Goal: Information Seeking & Learning: Learn about a topic

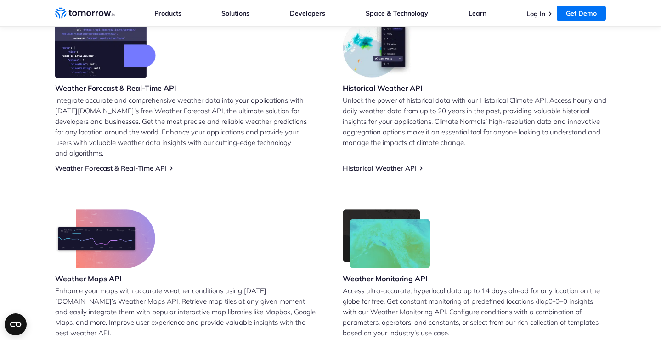
scroll to position [404, 0]
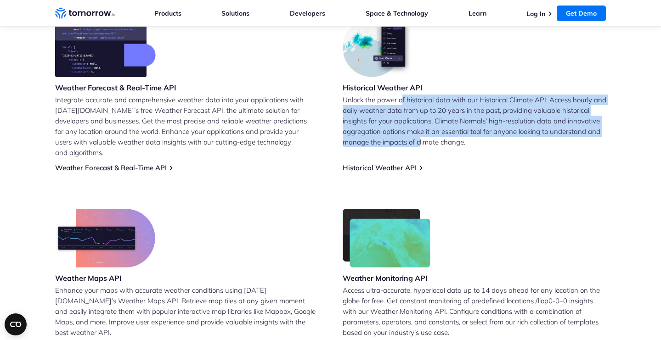
drag, startPoint x: 403, startPoint y: 102, endPoint x: 420, endPoint y: 144, distance: 44.9
click at [420, 144] on p "Unlock the power of historical data with our Historical Climate API. Access hou…" at bounding box center [475, 121] width 264 height 53
click at [417, 144] on p "Unlock the power of historical data with our Historical Climate API. Access hou…" at bounding box center [475, 121] width 264 height 53
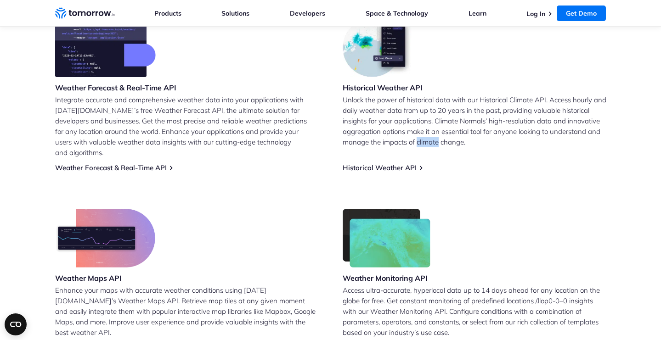
click at [417, 144] on p "Unlock the power of historical data with our Historical Climate API. Access hou…" at bounding box center [475, 121] width 264 height 53
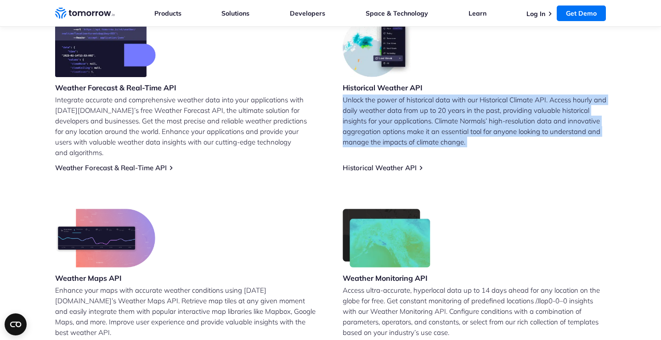
click at [417, 144] on p "Unlock the power of historical data with our Historical Climate API. Access hou…" at bounding box center [475, 121] width 264 height 53
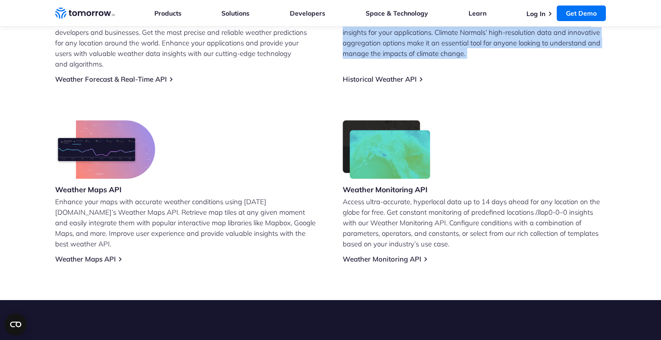
scroll to position [496, 0]
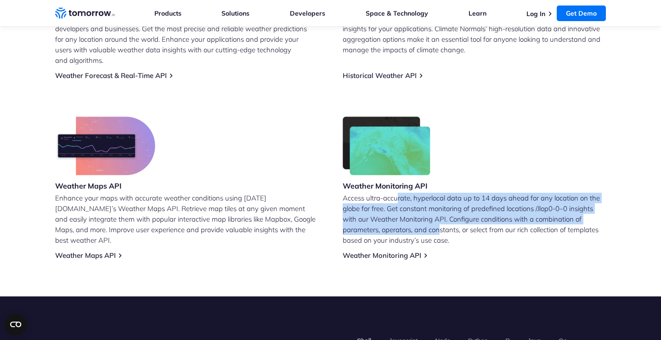
drag, startPoint x: 399, startPoint y: 187, endPoint x: 438, endPoint y: 224, distance: 54.3
click at [439, 224] on p "Access ultra-accurate, hyperlocal data up to 14 days ahead for any location on …" at bounding box center [475, 219] width 264 height 53
click at [438, 224] on p "Access ultra-accurate, hyperlocal data up to 14 days ahead for any location on …" at bounding box center [475, 219] width 264 height 53
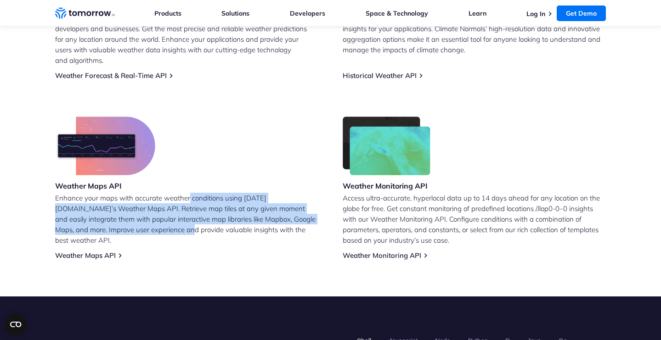
drag, startPoint x: 189, startPoint y: 187, endPoint x: 124, endPoint y: 220, distance: 72.7
click at [124, 219] on p "Enhance your maps with accurate weather conditions using Tomorrow.io’s Weather …" at bounding box center [187, 219] width 264 height 53
click at [124, 220] on p "Enhance your maps with accurate weather conditions using Tomorrow.io’s Weather …" at bounding box center [187, 219] width 264 height 53
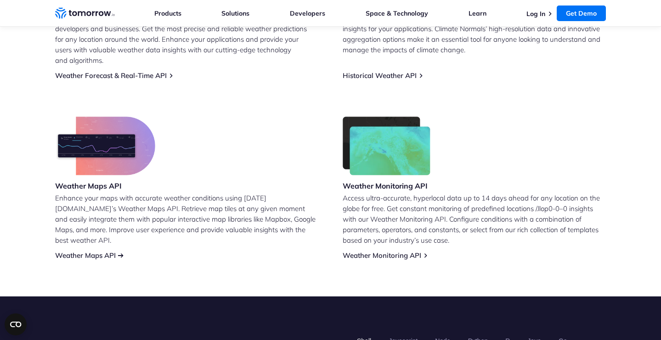
click at [99, 251] on link "Weather Maps API" at bounding box center [85, 255] width 61 height 9
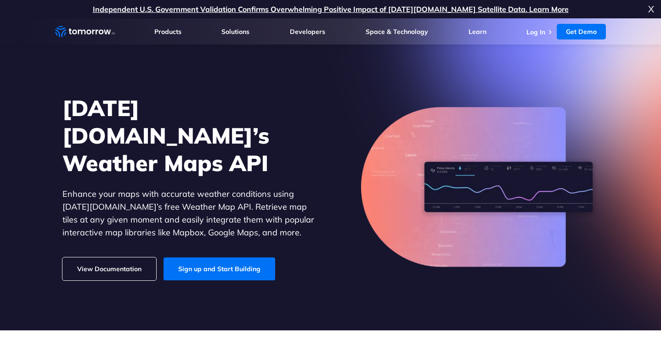
scroll to position [32, 0]
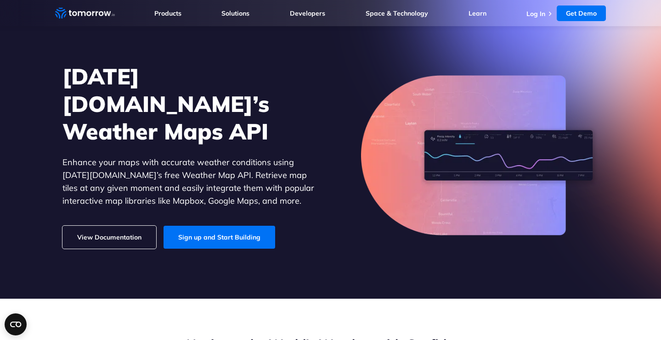
click at [141, 226] on link "View Documentation" at bounding box center [109, 237] width 94 height 23
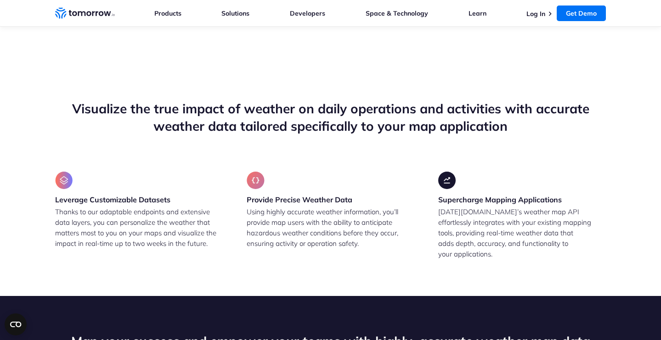
scroll to position [620, 0]
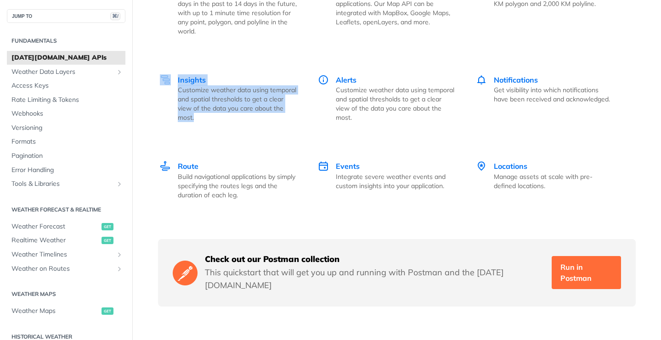
scroll to position [1361, 0]
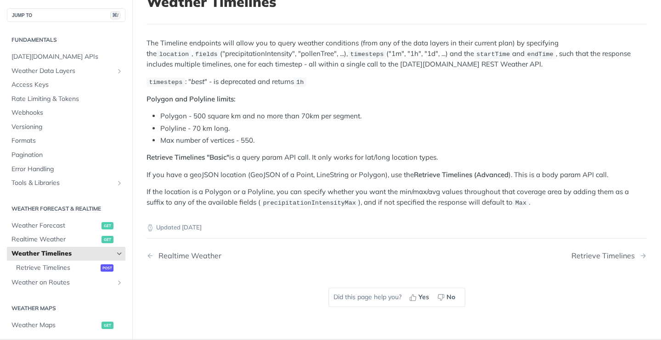
scroll to position [67, 0]
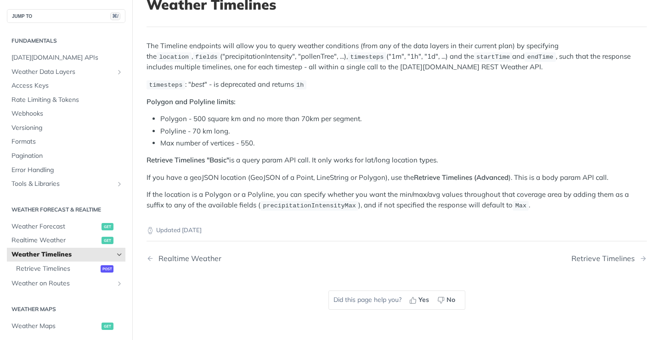
click at [218, 54] on span "fields" at bounding box center [206, 57] width 23 height 7
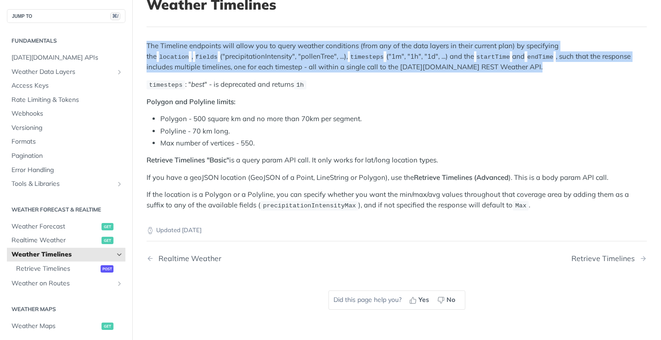
click at [218, 54] on span "fields" at bounding box center [206, 57] width 23 height 7
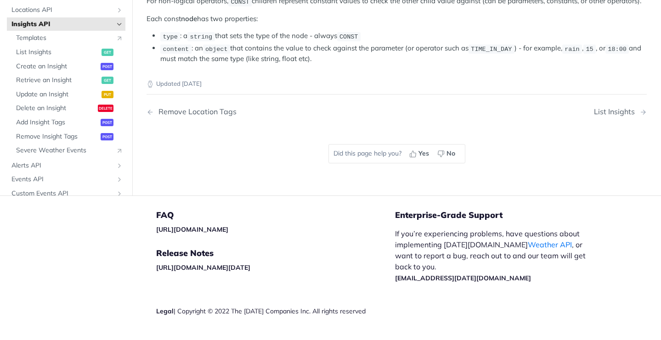
scroll to position [1857, 0]
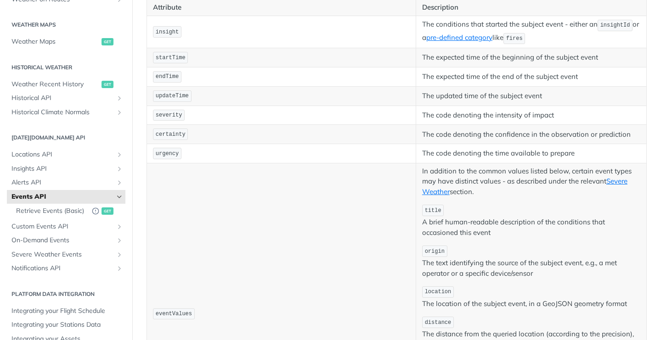
scroll to position [158, 0]
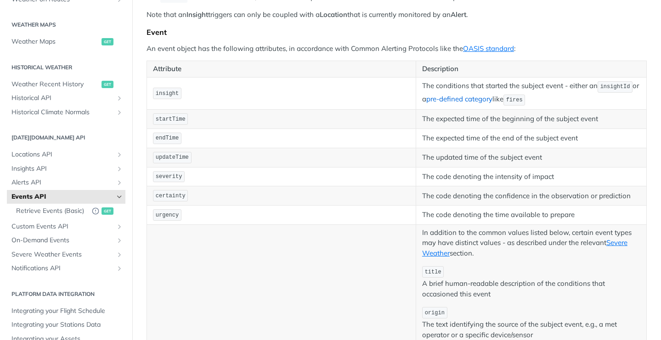
click at [481, 99] on link "pre-defined category" at bounding box center [459, 99] width 66 height 9
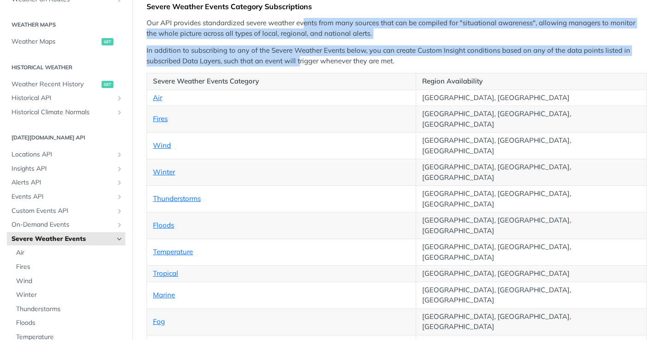
drag, startPoint x: 305, startPoint y: 25, endPoint x: 301, endPoint y: 63, distance: 38.3
click at [301, 63] on p "In addition to subscribing to any of the Severe Weather Events below, you can c…" at bounding box center [397, 55] width 500 height 21
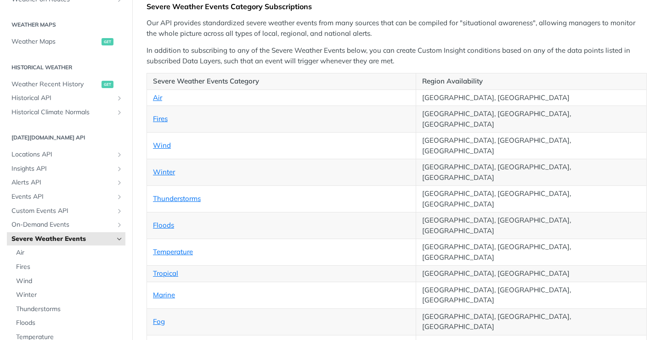
scroll to position [162, 0]
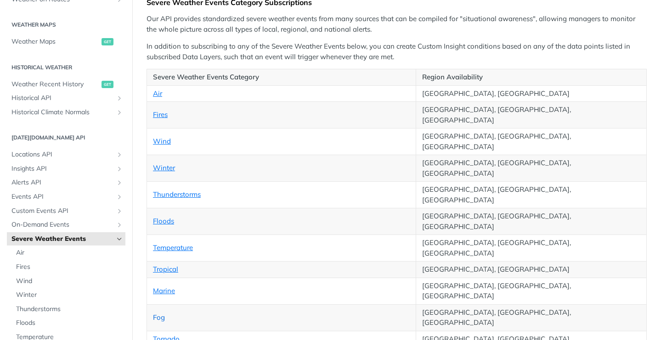
click at [160, 313] on link "Fog" at bounding box center [159, 317] width 12 height 9
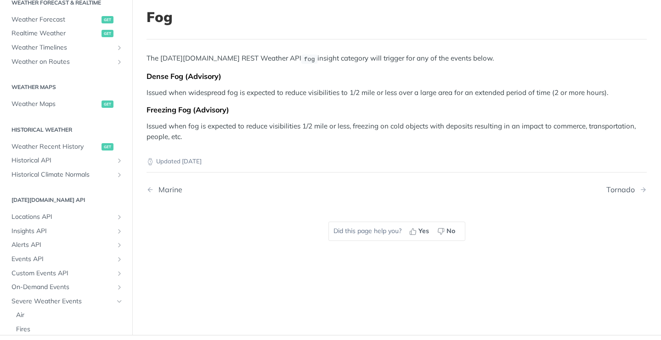
scroll to position [55, 0]
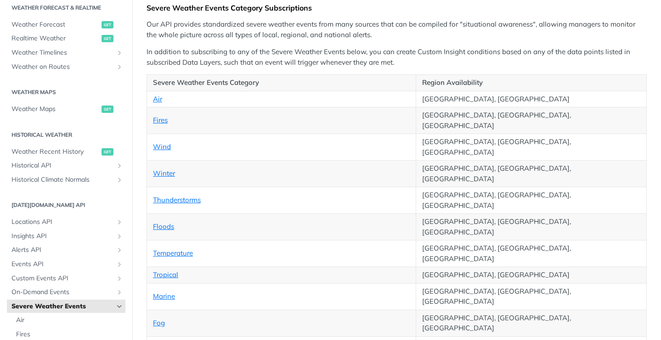
scroll to position [157, 0]
click at [166, 169] on link "Winter" at bounding box center [164, 173] width 22 height 9
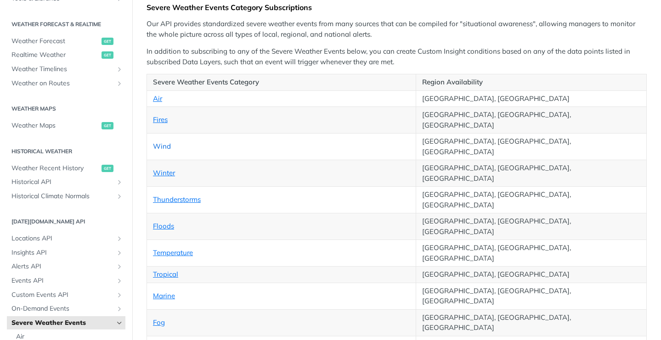
click at [162, 142] on link "Wind" at bounding box center [162, 146] width 18 height 9
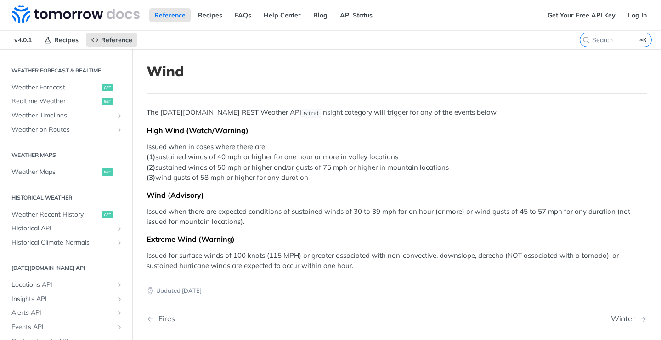
scroll to position [0, 0]
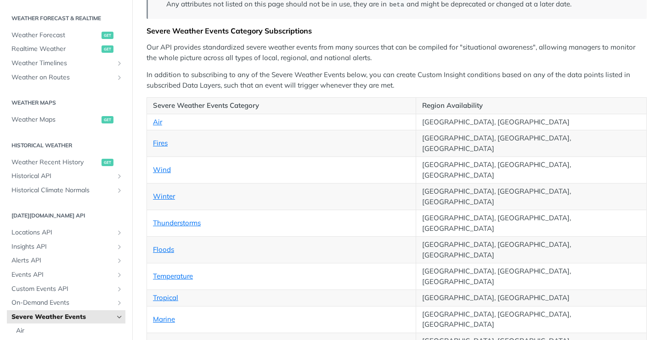
scroll to position [134, 0]
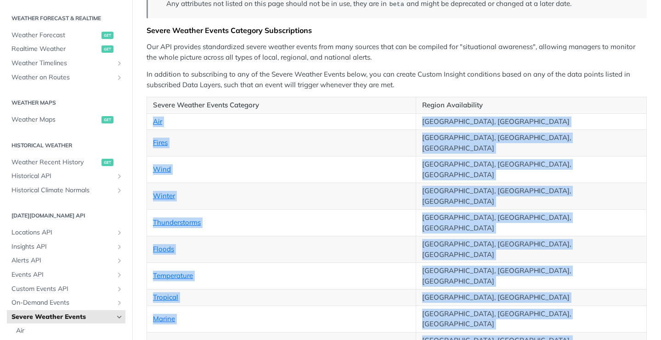
drag, startPoint x: 197, startPoint y: 280, endPoint x: 147, endPoint y: 118, distance: 169.4
click at [147, 118] on tbody "Air United States, Canada Fires United States, Canada, Europe Wind United State…" at bounding box center [397, 244] width 500 height 262
click at [147, 113] on td "Air" at bounding box center [281, 121] width 269 height 17
drag, startPoint x: 149, startPoint y: 122, endPoint x: 498, endPoint y: 283, distance: 384.7
click at [498, 283] on tbody "Air United States, Canada Fires United States, Canada, Europe Wind United State…" at bounding box center [397, 244] width 500 height 262
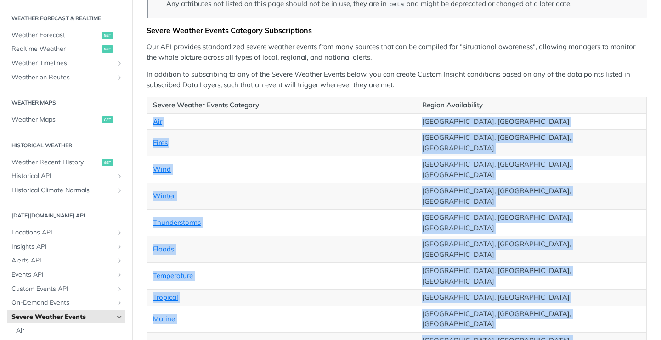
drag, startPoint x: 498, startPoint y: 283, endPoint x: 154, endPoint y: 122, distance: 379.9
click at [154, 122] on tbody "Air United States, Canada Fires United States, Canada, Europe Wind United State…" at bounding box center [397, 244] width 500 height 262
click at [150, 122] on td "Air" at bounding box center [281, 121] width 269 height 17
drag, startPoint x: 150, startPoint y: 122, endPoint x: 524, endPoint y: 281, distance: 406.8
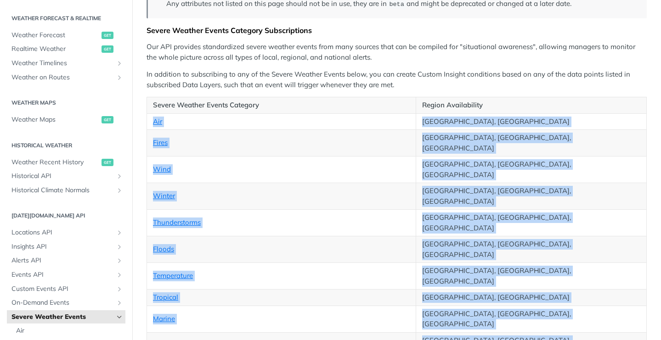
click at [524, 281] on tbody "Air United States, Canada Fires United States, Canada, Europe Wind United State…" at bounding box center [397, 244] width 500 height 262
drag, startPoint x: 524, startPoint y: 281, endPoint x: 152, endPoint y: 117, distance: 407.0
click at [152, 117] on tbody "Air United States, Canada Fires United States, Canada, Europe Wind United State…" at bounding box center [397, 244] width 500 height 262
click at [152, 117] on td "Air" at bounding box center [281, 121] width 269 height 17
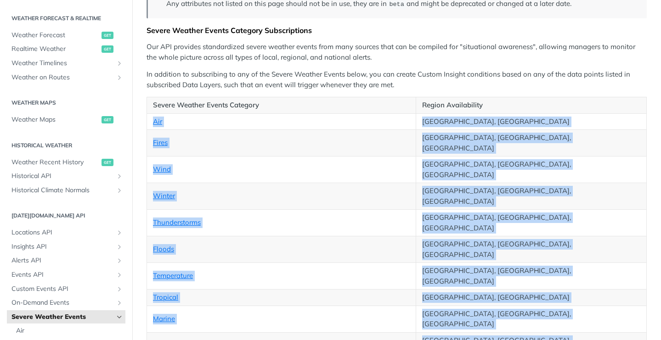
drag, startPoint x: 152, startPoint y: 117, endPoint x: 499, endPoint y: 283, distance: 385.4
click at [499, 283] on tbody "Air United States, Canada Fires United States, Canada, Europe Wind United State…" at bounding box center [397, 244] width 500 height 262
drag, startPoint x: 499, startPoint y: 283, endPoint x: 150, endPoint y: 121, distance: 385.1
click at [150, 121] on tbody "Air United States, Canada Fires United States, Canada, Europe Wind United State…" at bounding box center [397, 244] width 500 height 262
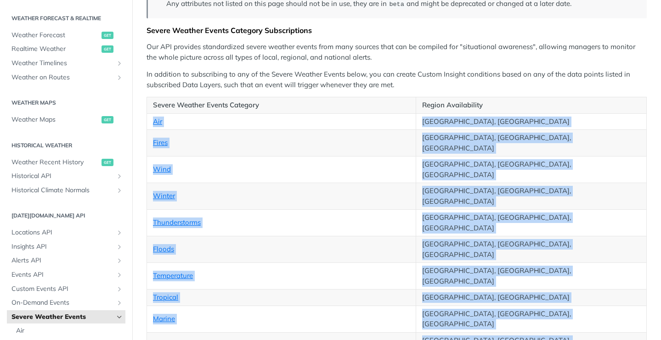
click at [150, 121] on td "Air" at bounding box center [281, 121] width 269 height 17
drag, startPoint x: 150, startPoint y: 121, endPoint x: 515, endPoint y: 287, distance: 401.2
click at [515, 287] on tbody "Air United States, Canada Fires United States, Canada, Europe Wind United State…" at bounding box center [397, 244] width 500 height 262
drag, startPoint x: 515, startPoint y: 287, endPoint x: 159, endPoint y: 122, distance: 392.9
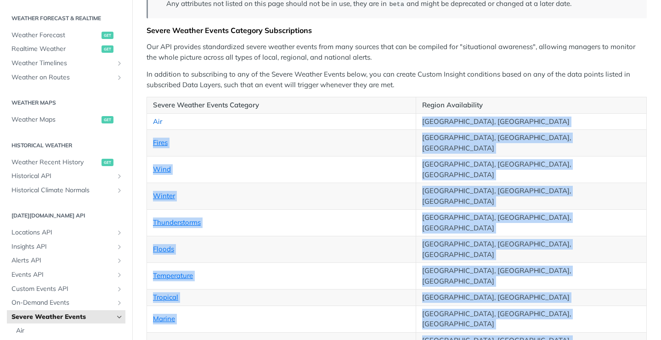
click at [159, 122] on tbody "Air United States, Canada Fires United States, Canada, Europe Wind United State…" at bounding box center [397, 244] width 500 height 262
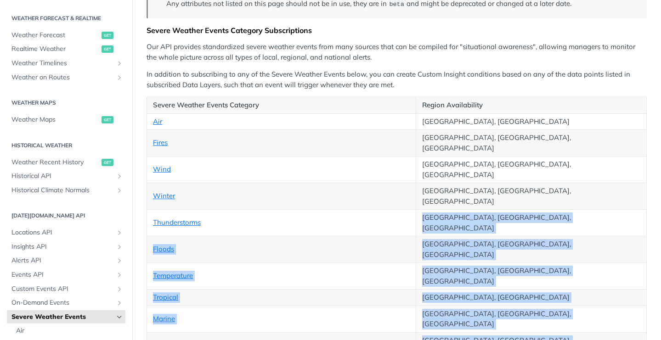
drag, startPoint x: 508, startPoint y: 291, endPoint x: 245, endPoint y: 181, distance: 285.3
click at [245, 181] on tbody "Air United States, Canada Fires United States, Canada, Europe Wind United State…" at bounding box center [397, 244] width 500 height 262
click at [245, 210] on td "Thunderstorms" at bounding box center [281, 223] width 269 height 27
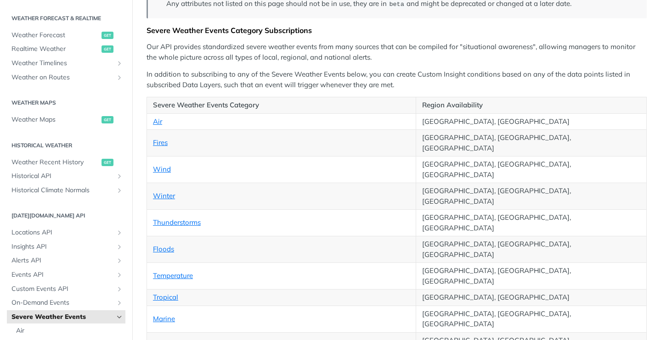
click at [181, 102] on th "Severe Weather Events Category" at bounding box center [281, 105] width 269 height 17
click at [253, 104] on th "Severe Weather Events Category" at bounding box center [281, 105] width 269 height 17
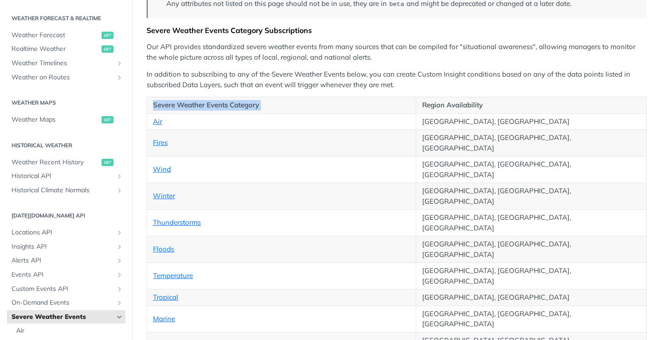
click at [253, 104] on th "Severe Weather Events Category" at bounding box center [281, 105] width 269 height 17
click at [219, 210] on td "Thunderstorms" at bounding box center [281, 223] width 269 height 27
click at [169, 192] on link "Winter" at bounding box center [164, 196] width 22 height 9
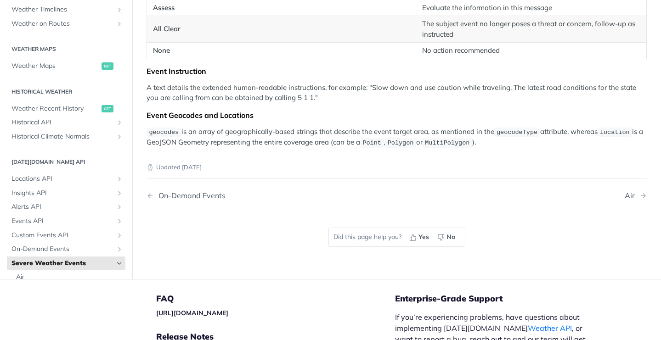
scroll to position [1711, 0]
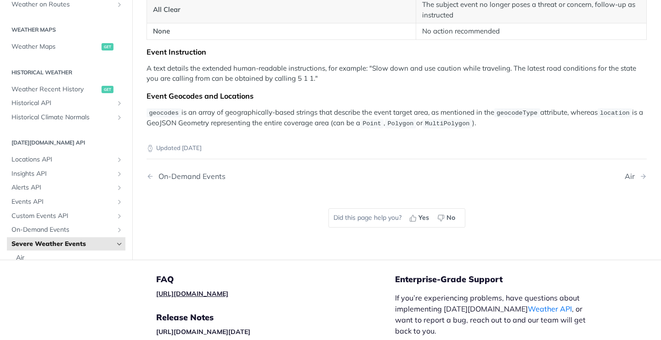
click at [228, 290] on link "[URL][DOMAIN_NAME]" at bounding box center [192, 294] width 72 height 8
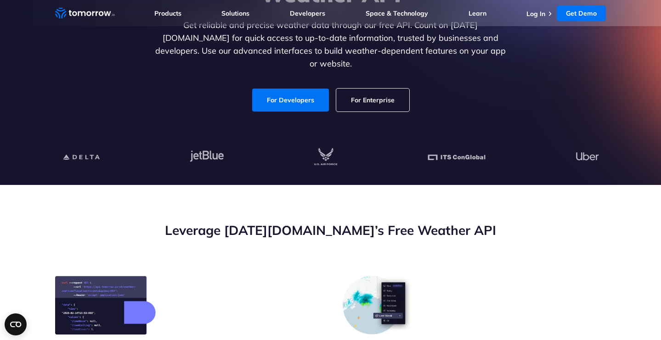
scroll to position [168, 0]
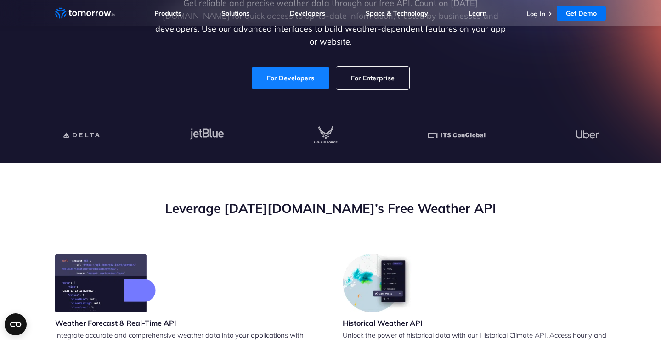
click at [285, 78] on link "For Developers" at bounding box center [290, 78] width 77 height 23
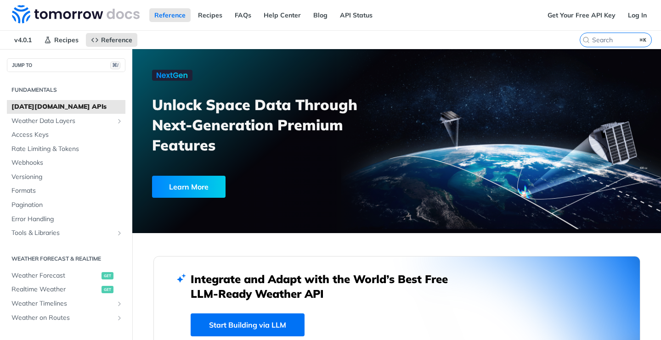
scroll to position [258, 0]
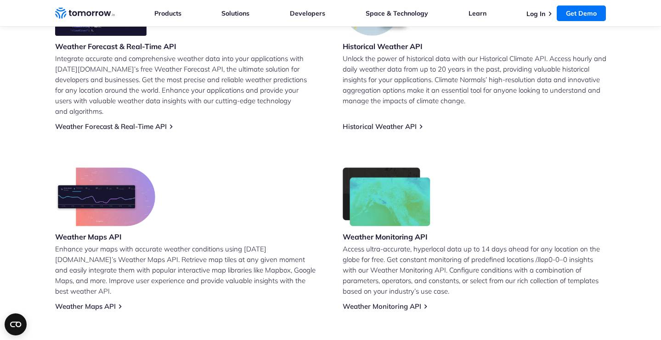
scroll to position [449, 0]
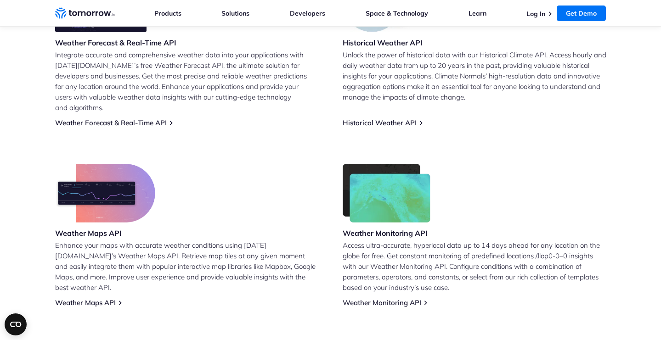
click at [146, 79] on p "Integrate accurate and comprehensive weather data into your applications with […" at bounding box center [187, 81] width 264 height 63
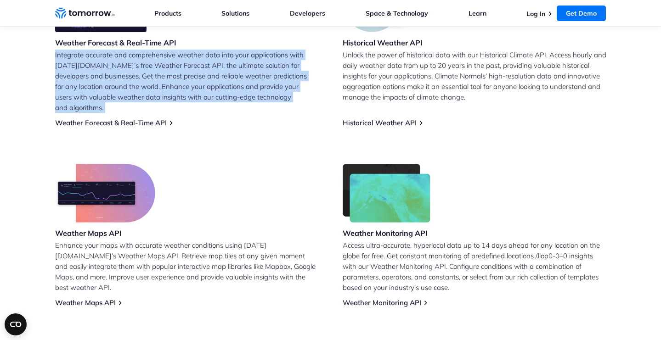
click at [146, 79] on p "Integrate accurate and comprehensive weather data into your applications with […" at bounding box center [187, 81] width 264 height 63
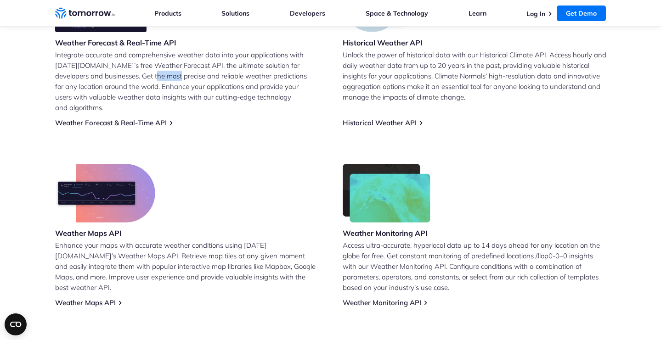
click at [146, 79] on p "Integrate accurate and comprehensive weather data into your applications with […" at bounding box center [187, 81] width 264 height 63
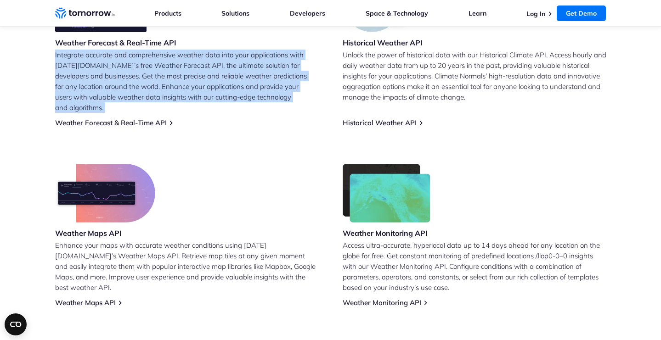
click at [146, 79] on p "Integrate accurate and comprehensive weather data into your applications with […" at bounding box center [187, 81] width 264 height 63
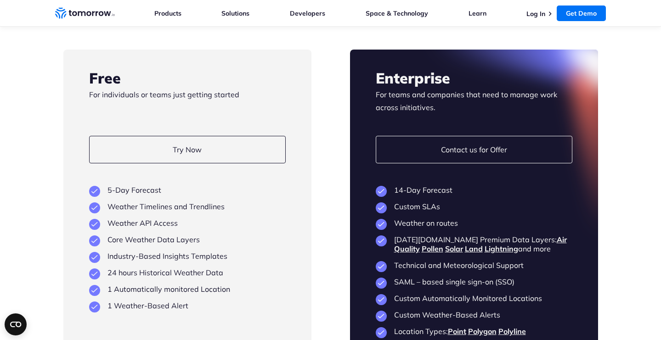
scroll to position [1734, 0]
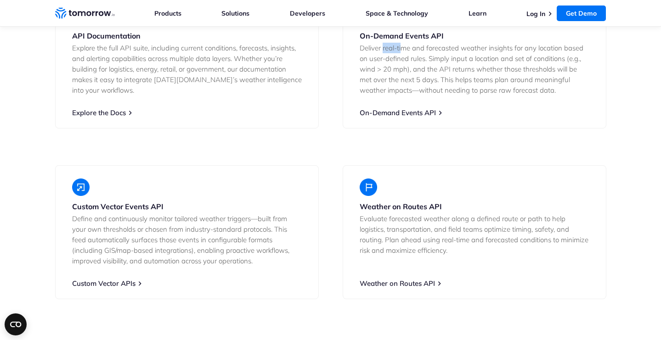
drag, startPoint x: 384, startPoint y: 80, endPoint x: 402, endPoint y: 80, distance: 18.8
click at [402, 80] on p "Deliver real-time and forecasted weather insights for any location based on use…" at bounding box center [475, 69] width 230 height 53
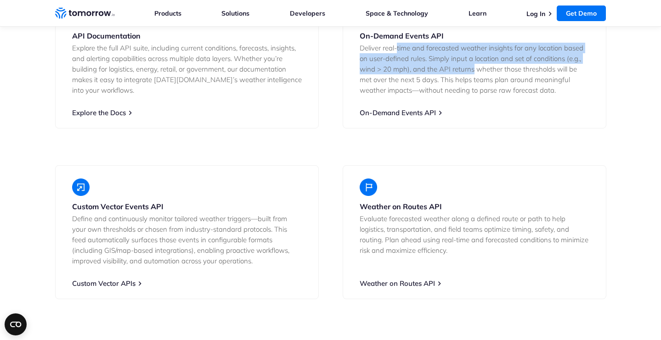
drag, startPoint x: 402, startPoint y: 80, endPoint x: 453, endPoint y: 98, distance: 53.6
click at [453, 96] on p "Deliver real-time and forecasted weather insights for any location based on use…" at bounding box center [475, 69] width 230 height 53
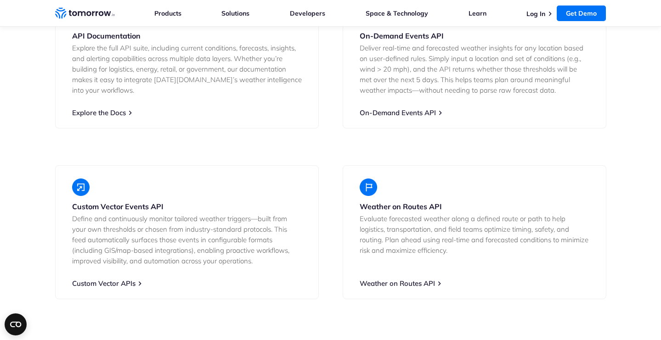
drag, startPoint x: 451, startPoint y: 98, endPoint x: 479, endPoint y: 98, distance: 27.1
click at [479, 96] on p "Deliver real-time and forecasted weather insights for any location based on use…" at bounding box center [475, 69] width 230 height 53
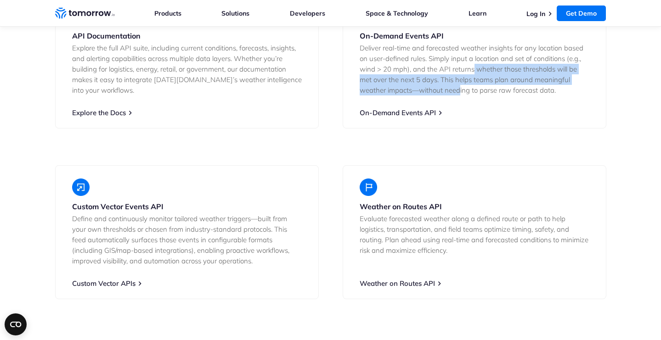
drag, startPoint x: 472, startPoint y: 98, endPoint x: 460, endPoint y: 124, distance: 28.2
click at [460, 96] on p "Deliver real-time and forecasted weather insights for any location based on use…" at bounding box center [475, 69] width 230 height 53
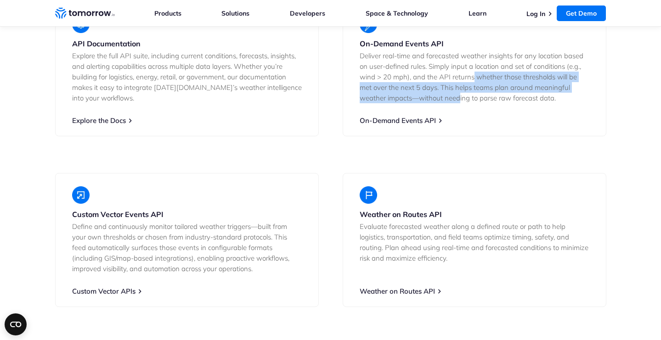
scroll to position [1727, 0]
click at [110, 124] on link "Explore the Docs" at bounding box center [99, 120] width 54 height 9
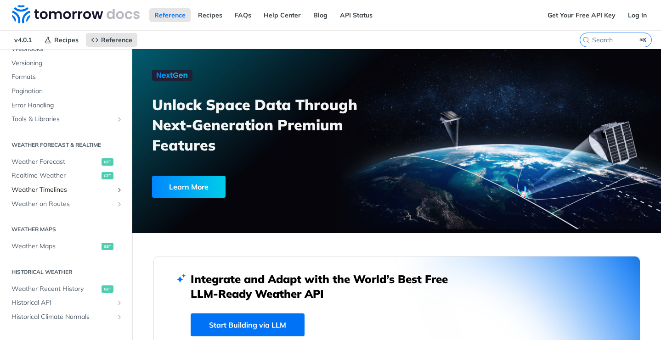
scroll to position [117, 0]
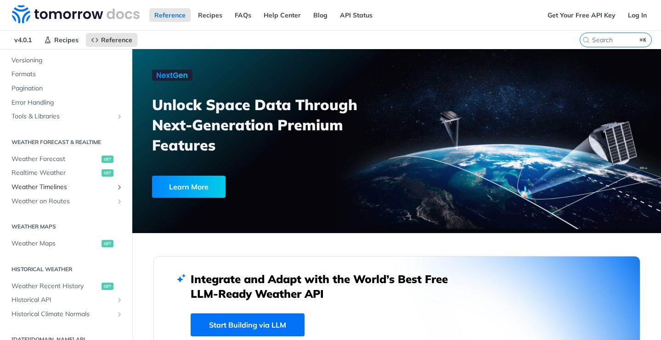
click at [73, 185] on span "Weather Timelines" at bounding box center [62, 187] width 102 height 9
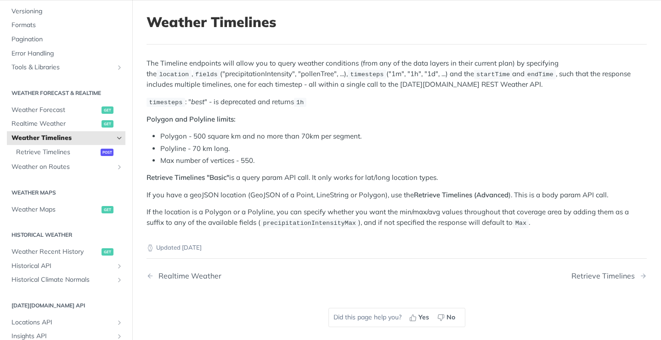
scroll to position [50, 0]
click at [55, 125] on span "Realtime Weather" at bounding box center [55, 123] width 88 height 9
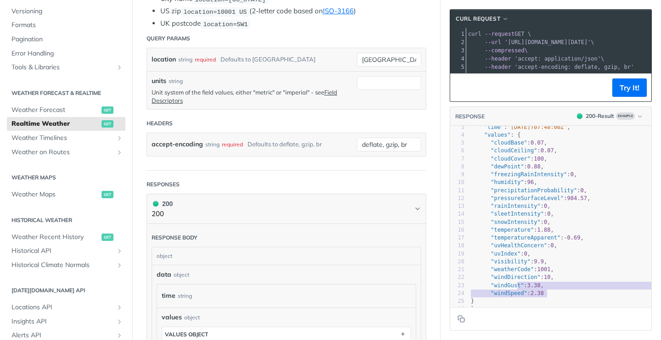
scroll to position [17, 0]
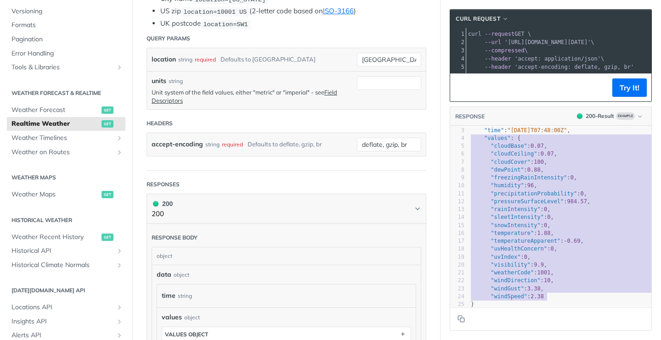
type textarea ""time": "2023-01-26T07:48:00Z", "values": { "cloudBase": 0.07, "cloudCeiling": …"
drag, startPoint x: 554, startPoint y: 294, endPoint x: 440, endPoint y: 132, distance: 198.5
click at [440, 132] on section "cURL Request xxxxxxxxxx 1 curl --request GET \ 2 --url 'https://api.tomorrow.io…" at bounding box center [550, 170] width 220 height 340
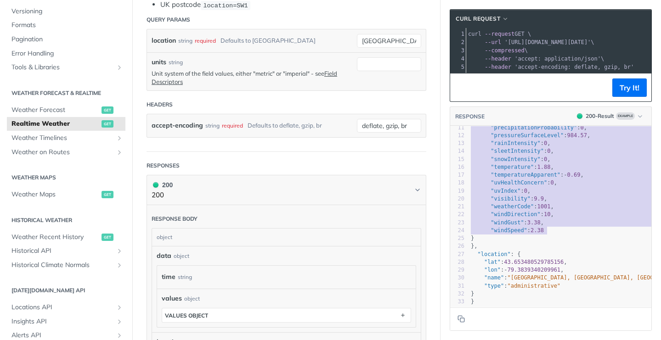
scroll to position [264, 0]
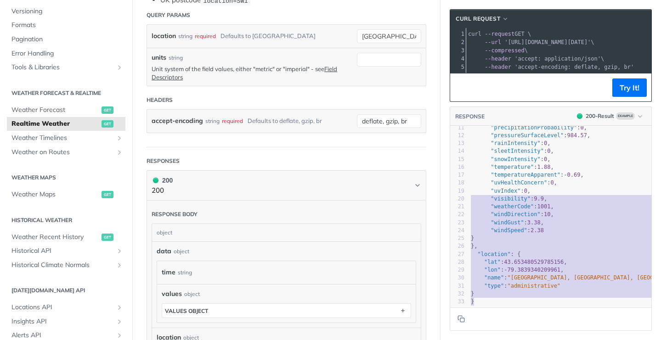
type textarea ""uvIndex": 0, "visibility": 9.9, "weatherCode": 1001, "windDirection": 10, "win…"
drag, startPoint x: 510, startPoint y: 300, endPoint x: 469, endPoint y: 193, distance: 114.4
click at [469, 193] on div "1 { 2 "data" : { 3 "time" : "2023-01-26T07:48:00Z" , 4 "values" : { 5 "cloudBas…" at bounding box center [587, 175] width 236 height 261
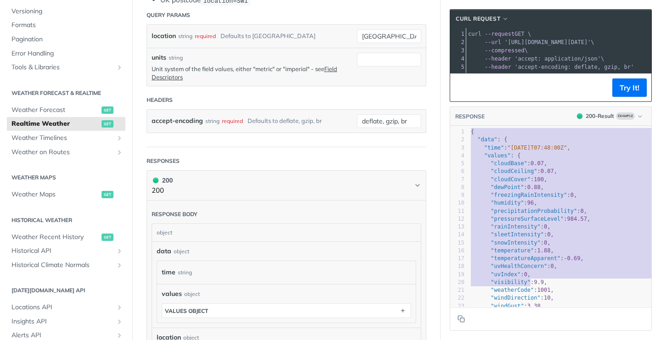
type textarea "{ "data": { "time": "2023-01-26T07:48:00Z", "values": { "cloudBase": 0.07, "clo…"
drag, startPoint x: 468, startPoint y: 132, endPoint x: 533, endPoint y: 283, distance: 164.6
click at [533, 283] on div "x 1 { 2 "data" : { 3 "time" : "2023-01-26T07:48:00Z" , 4 "values" : { 5 "cloudB…" at bounding box center [562, 228] width 224 height 204
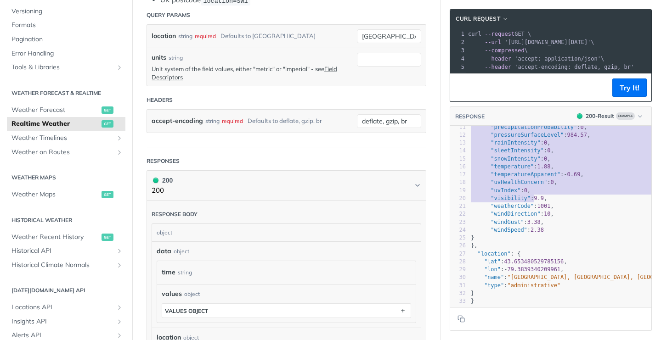
click at [508, 298] on pre "}" at bounding box center [587, 302] width 236 height 8
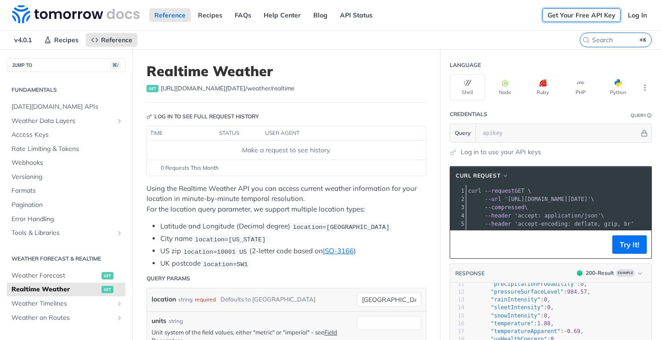
click at [578, 17] on link "Get Your Free API Key" at bounding box center [581, 15] width 78 height 14
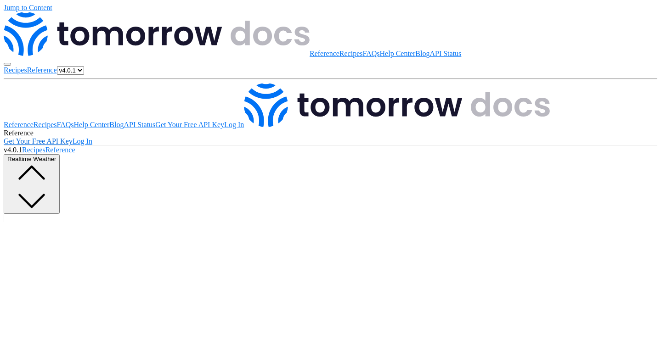
click at [73, 137] on link "Get Your Free API Key" at bounding box center [38, 141] width 69 height 8
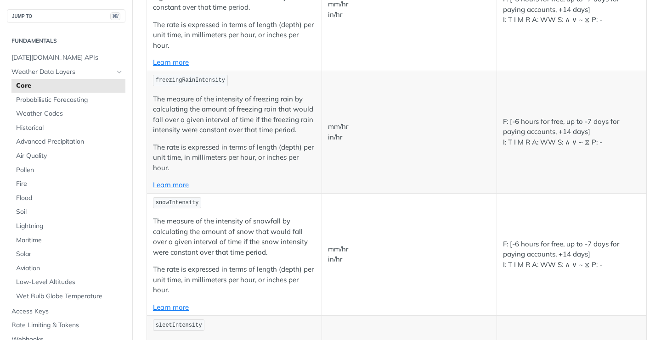
scroll to position [1836, 0]
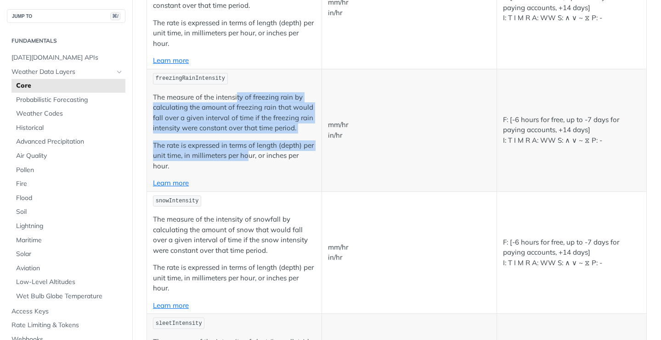
drag, startPoint x: 236, startPoint y: 99, endPoint x: 245, endPoint y: 150, distance: 52.3
click at [247, 150] on td "freezingRainIntensity The measure of the intensity of freezing rain by calculat…" at bounding box center [234, 130] width 175 height 123
click at [245, 150] on p "The rate is expressed in terms of length (depth) per unit time, in millimeters …" at bounding box center [234, 156] width 163 height 31
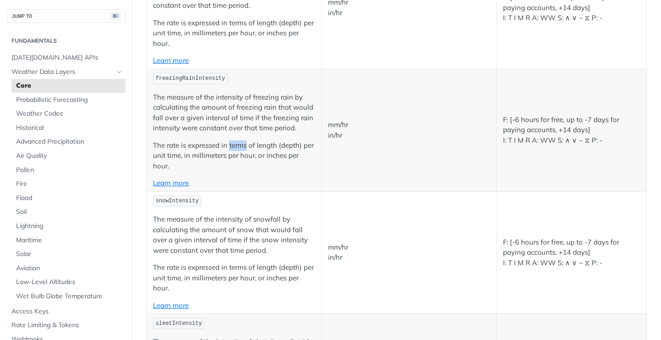
click at [245, 150] on p "The rate is expressed in terms of length (depth) per unit time, in millimeters …" at bounding box center [234, 156] width 163 height 31
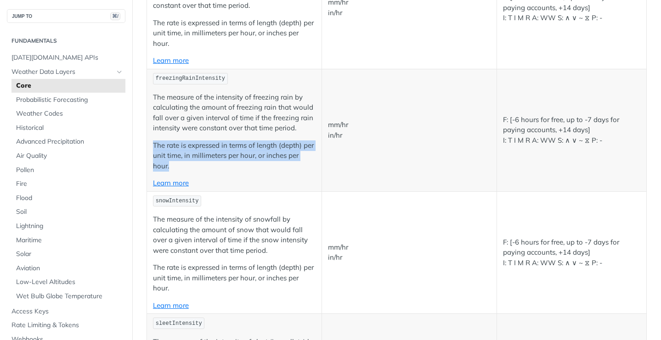
click at [245, 150] on p "The rate is expressed in terms of length (depth) per unit time, in millimeters …" at bounding box center [234, 156] width 163 height 31
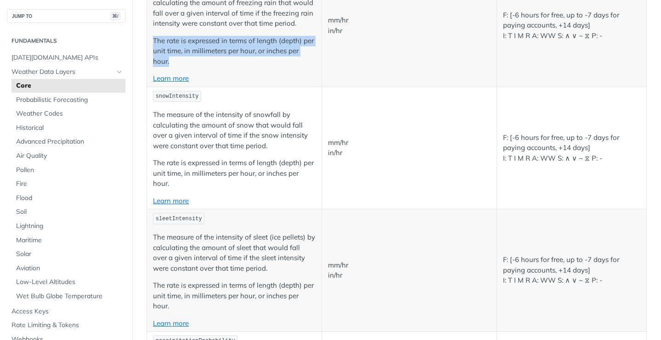
scroll to position [2048, 0]
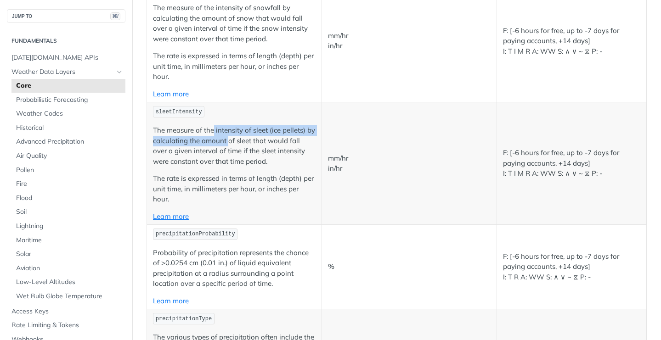
drag, startPoint x: 214, startPoint y: 128, endPoint x: 227, endPoint y: 137, distance: 16.8
click at [227, 137] on p "The measure of the intensity of sleet (ice pellets) by calculating the amount o…" at bounding box center [234, 145] width 163 height 41
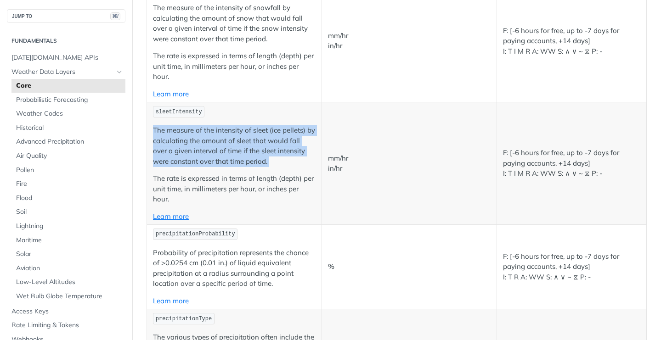
click at [227, 137] on p "The measure of the intensity of sleet (ice pellets) by calculating the amount o…" at bounding box center [234, 145] width 163 height 41
click at [225, 144] on p "The measure of the intensity of sleet (ice pellets) by calculating the amount o…" at bounding box center [234, 145] width 163 height 41
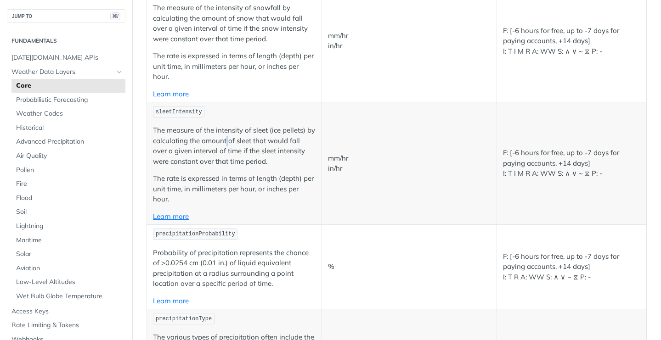
click at [225, 144] on p "The measure of the intensity of sleet (ice pellets) by calculating the amount o…" at bounding box center [234, 145] width 163 height 41
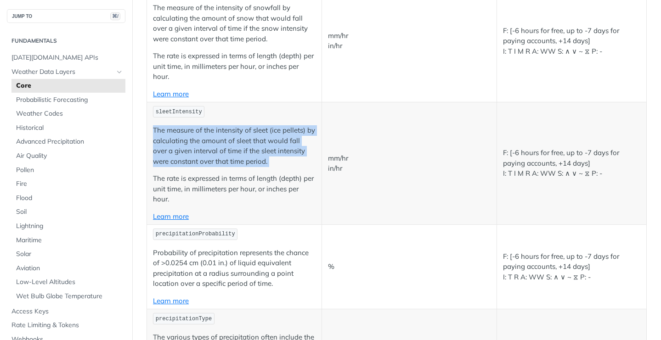
click at [225, 144] on p "The measure of the intensity of sleet (ice pellets) by calculating the amount o…" at bounding box center [234, 145] width 163 height 41
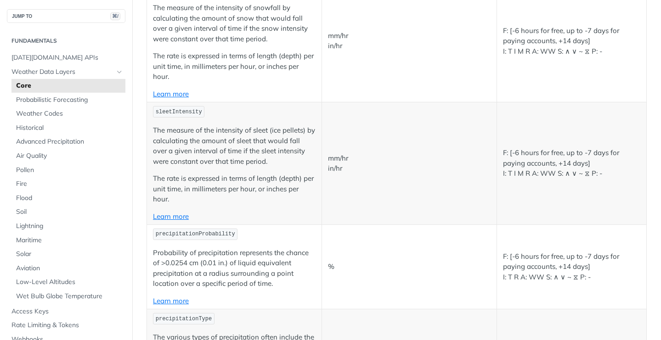
click at [225, 144] on p "The measure of the intensity of sleet (ice pellets) by calculating the amount o…" at bounding box center [234, 145] width 163 height 41
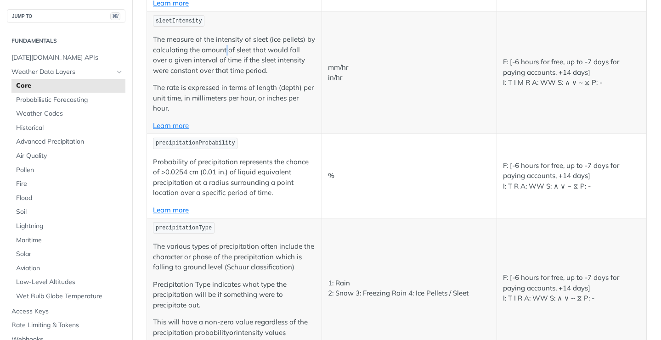
scroll to position [2144, 0]
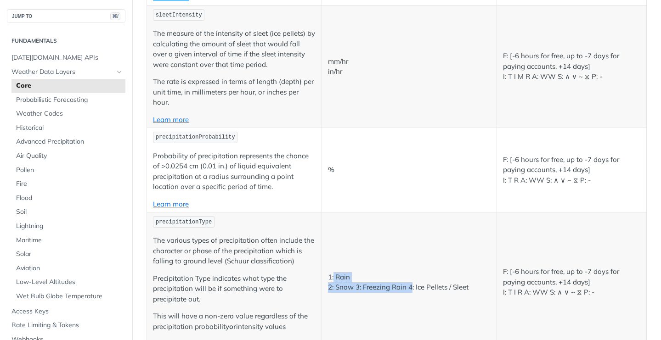
drag, startPoint x: 411, startPoint y: 285, endPoint x: 334, endPoint y: 277, distance: 77.1
click at [334, 277] on p "1: Rain 2: Snow 3: Freezing Rain 4: Ice Pellets / Sleet" at bounding box center [409, 282] width 163 height 21
drag, startPoint x: 334, startPoint y: 278, endPoint x: 474, endPoint y: 289, distance: 140.1
click at [474, 289] on p "1: Rain 2: Snow 3: Freezing Rain 4: Ice Pellets / Sleet" at bounding box center [409, 282] width 163 height 21
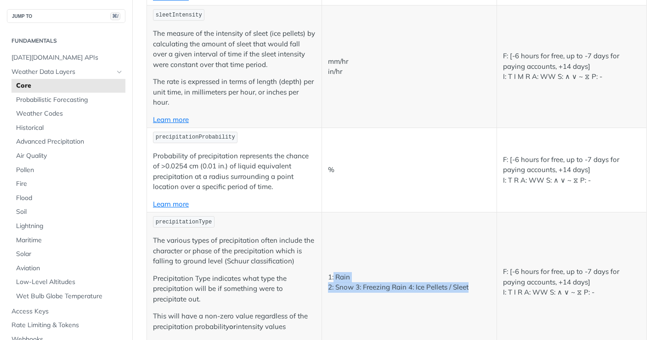
click at [474, 289] on p "1: Rain 2: Snow 3: Freezing Rain 4: Ice Pellets / Sleet" at bounding box center [409, 282] width 163 height 21
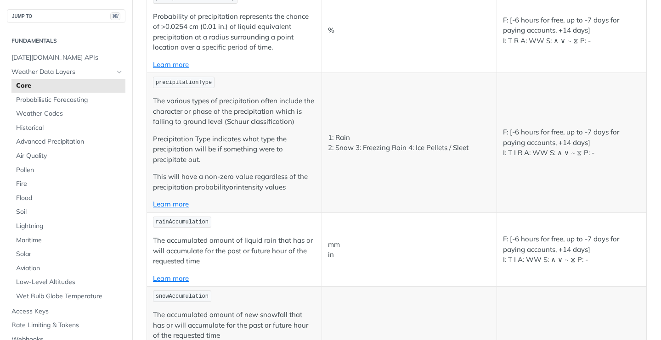
scroll to position [2290, 0]
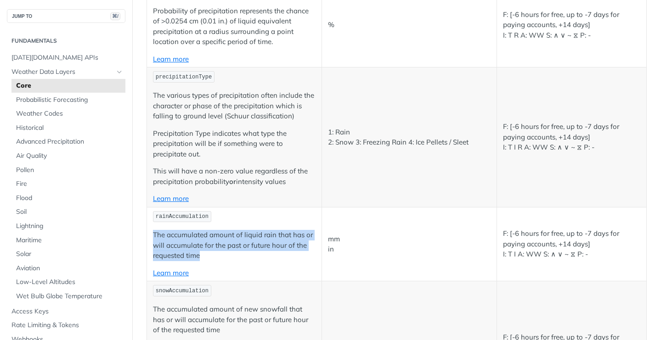
drag, startPoint x: 226, startPoint y: 257, endPoint x: 152, endPoint y: 232, distance: 78.0
click at [153, 233] on p "The accumulated amount of liquid rain that has or will accumulate for the past …" at bounding box center [234, 245] width 163 height 31
click at [153, 232] on p "The accumulated amount of liquid rain that has or will accumulate for the past …" at bounding box center [234, 245] width 163 height 31
drag, startPoint x: 152, startPoint y: 232, endPoint x: 224, endPoint y: 253, distance: 74.4
click at [224, 253] on p "The accumulated amount of liquid rain that has or will accumulate for the past …" at bounding box center [234, 245] width 163 height 31
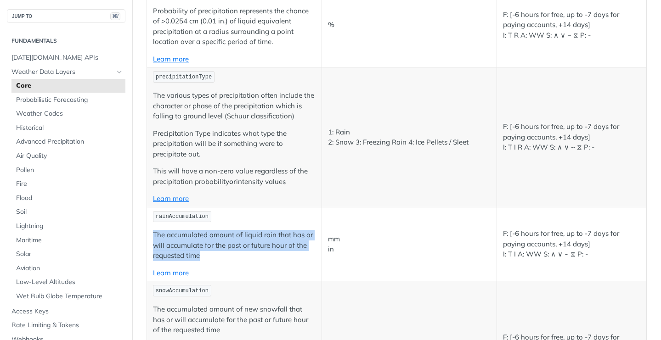
click at [224, 253] on p "The accumulated amount of liquid rain that has or will accumulate for the past …" at bounding box center [234, 245] width 163 height 31
drag, startPoint x: 224, startPoint y: 253, endPoint x: 152, endPoint y: 238, distance: 73.6
click at [152, 238] on td "rainAccumulation The accumulated amount of liquid rain that has or will accumul…" at bounding box center [234, 244] width 175 height 74
drag, startPoint x: 152, startPoint y: 238, endPoint x: 208, endPoint y: 256, distance: 59.0
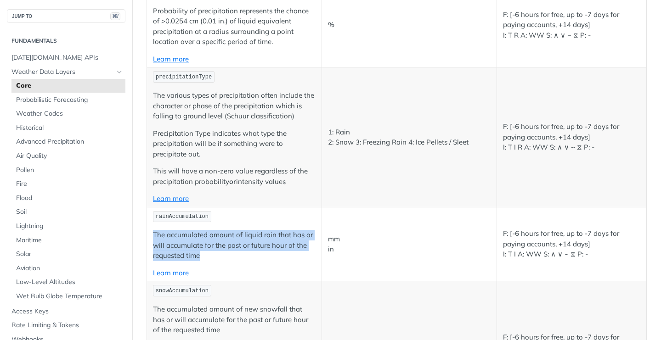
click at [208, 256] on td "rainAccumulation The accumulated amount of liquid rain that has or will accumul…" at bounding box center [234, 244] width 175 height 74
click at [208, 256] on p "The accumulated amount of liquid rain that has or will accumulate for the past …" at bounding box center [234, 245] width 163 height 31
drag, startPoint x: 208, startPoint y: 256, endPoint x: 154, endPoint y: 236, distance: 58.0
click at [154, 236] on p "The accumulated amount of liquid rain that has or will accumulate for the past …" at bounding box center [234, 245] width 163 height 31
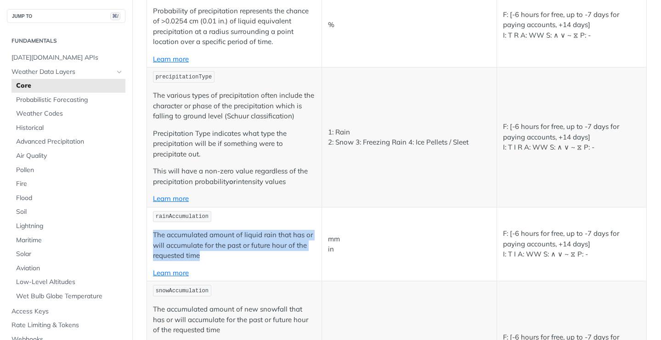
drag, startPoint x: 154, startPoint y: 236, endPoint x: 218, endPoint y: 258, distance: 67.7
click at [218, 258] on p "The accumulated amount of liquid rain that has or will accumulate for the past …" at bounding box center [234, 245] width 163 height 31
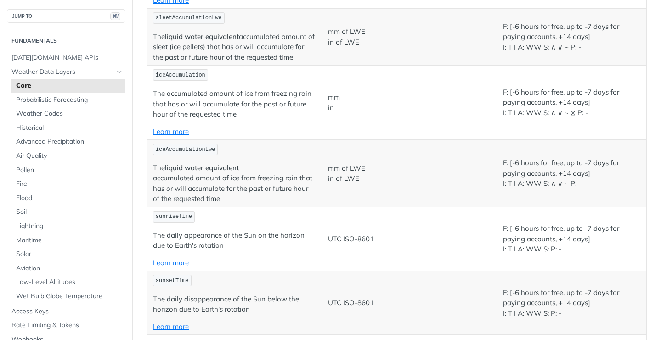
scroll to position [2967, 0]
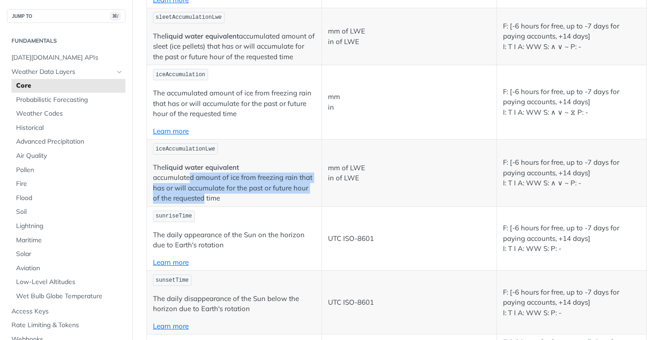
drag, startPoint x: 188, startPoint y: 187, endPoint x: 205, endPoint y: 207, distance: 26.4
click at [205, 204] on p "The liquid water equivalent accumulated amount of ice from freezing rain that h…" at bounding box center [234, 183] width 163 height 41
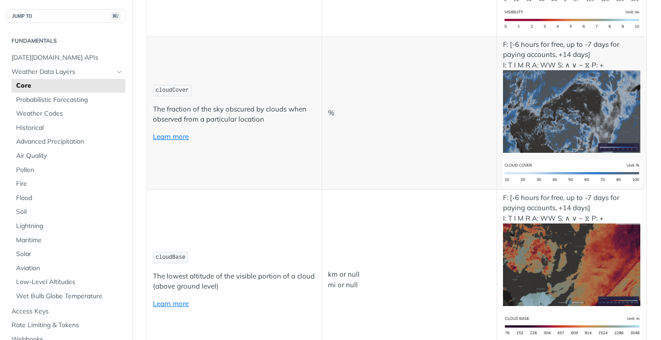
scroll to position [3474, 0]
